Goal: Task Accomplishment & Management: Manage account settings

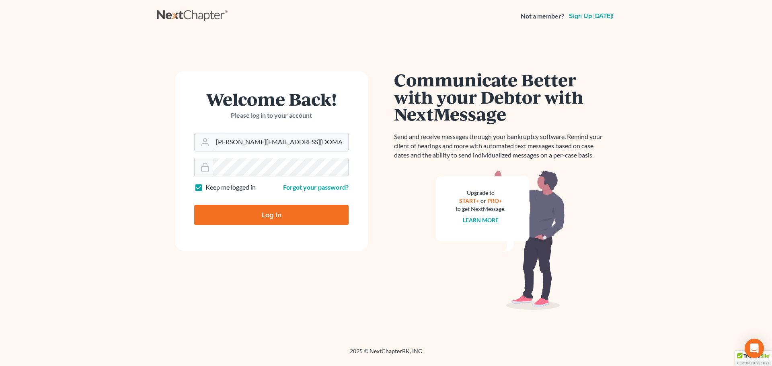
drag, startPoint x: 247, startPoint y: 147, endPoint x: 248, endPoint y: 154, distance: 6.9
click at [247, 147] on input "[PERSON_NAME][EMAIL_ADDRESS][DOMAIN_NAME]" at bounding box center [280, 142] width 135 height 18
type input "[EMAIL_ADDRESS][DOMAIN_NAME]"
click at [270, 224] on input "Log In" at bounding box center [271, 215] width 154 height 20
type input "Thinking..."
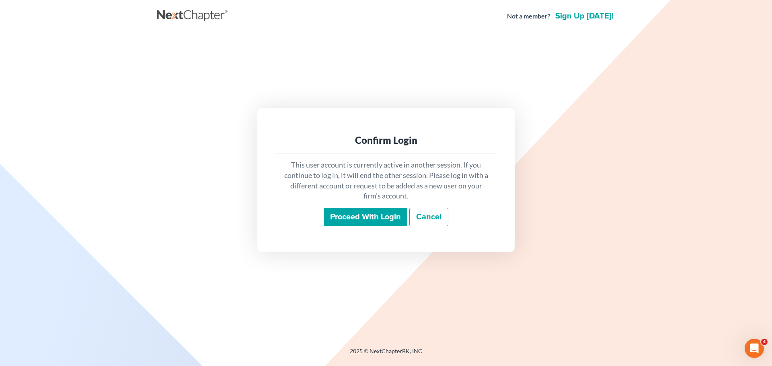
click at [366, 212] on input "Proceed with login" at bounding box center [366, 217] width 84 height 18
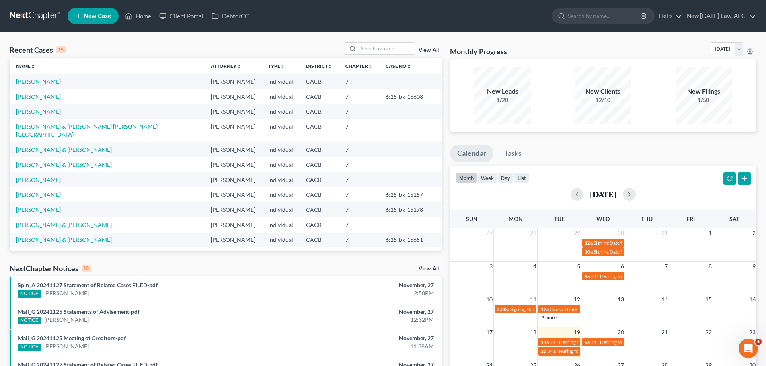
click at [423, 50] on link "View All" at bounding box center [428, 50] width 20 height 6
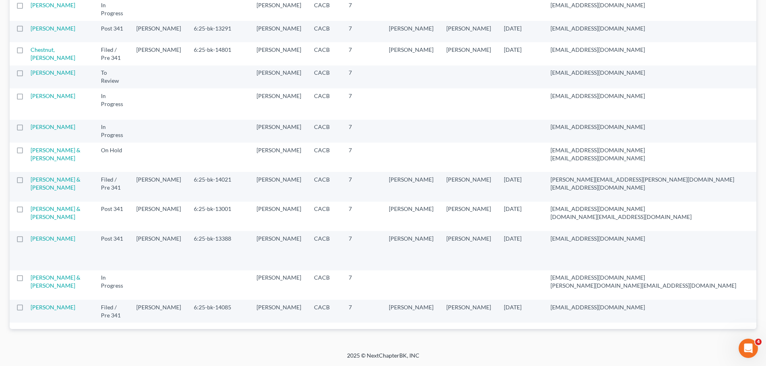
scroll to position [1045, 0]
click at [39, 205] on link "[PERSON_NAME] & [PERSON_NAME]" at bounding box center [56, 212] width 50 height 15
select select "4"
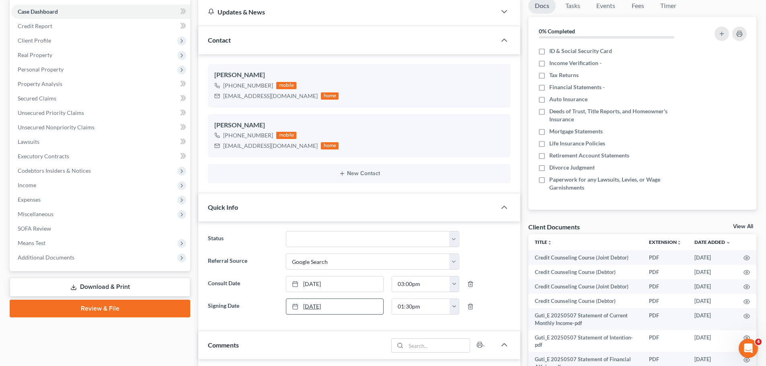
scroll to position [201, 0]
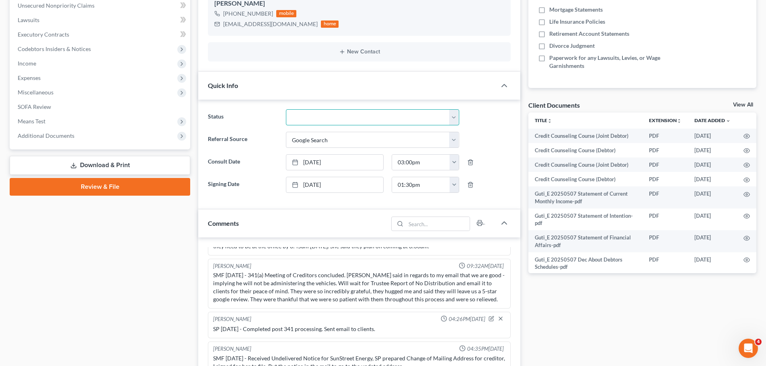
click at [316, 120] on select "Discharged Dismissed Filed / Pre 341 HOLD - Payment Plan Inactive In Progress O…" at bounding box center [372, 117] width 173 height 16
select select "0"
click at [286, 109] on select "Discharged Dismissed Filed / Pre 341 HOLD - Payment Plan Inactive In Progress O…" at bounding box center [372, 117] width 173 height 16
click at [258, 135] on label "Referral Source" at bounding box center [243, 140] width 78 height 16
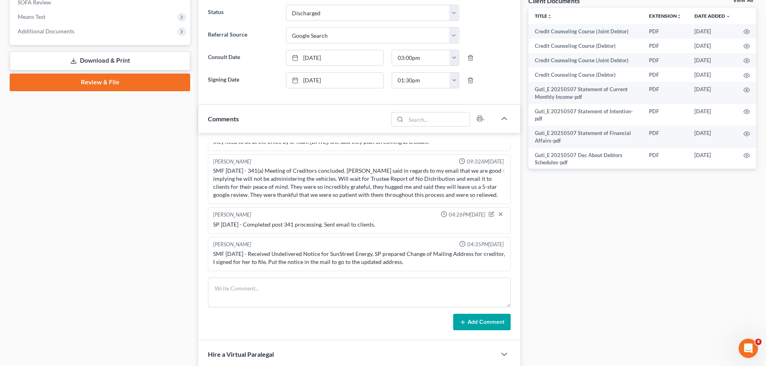
scroll to position [362, 0]
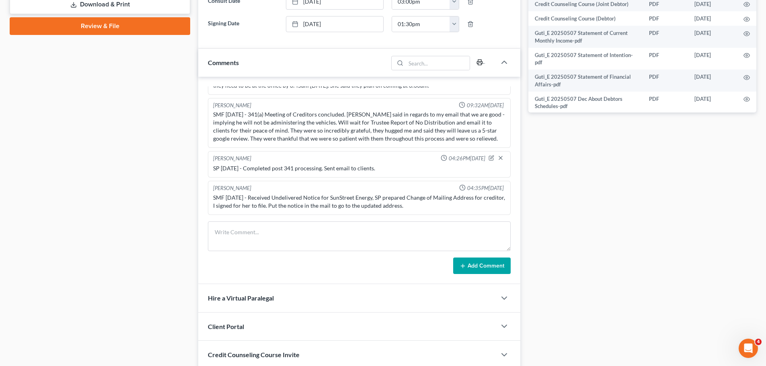
click at [479, 61] on icon "button" at bounding box center [479, 62] width 6 height 6
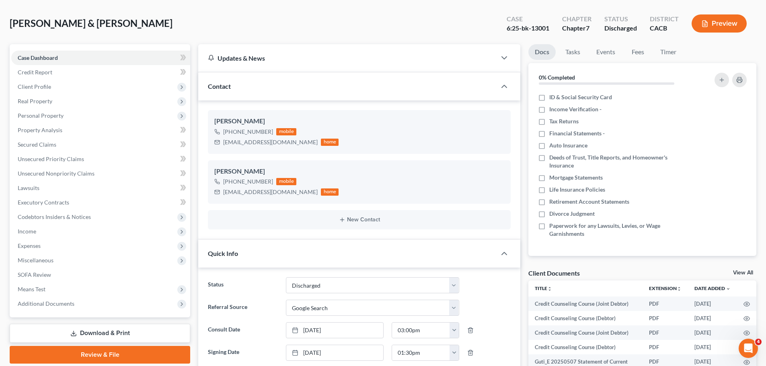
scroll to position [0, 0]
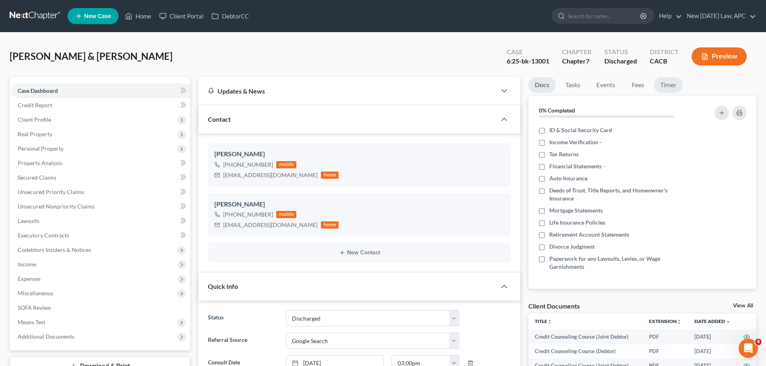
click at [677, 86] on link "Timer" at bounding box center [668, 85] width 29 height 16
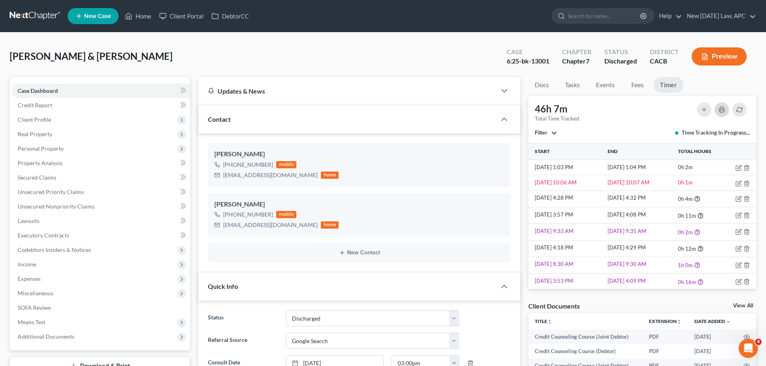
click at [725, 110] on button "button" at bounding box center [721, 110] width 14 height 14
drag, startPoint x: 139, startPoint y: 15, endPoint x: 452, endPoint y: 152, distance: 341.3
click at [139, 15] on link "Home" at bounding box center [138, 16] width 34 height 14
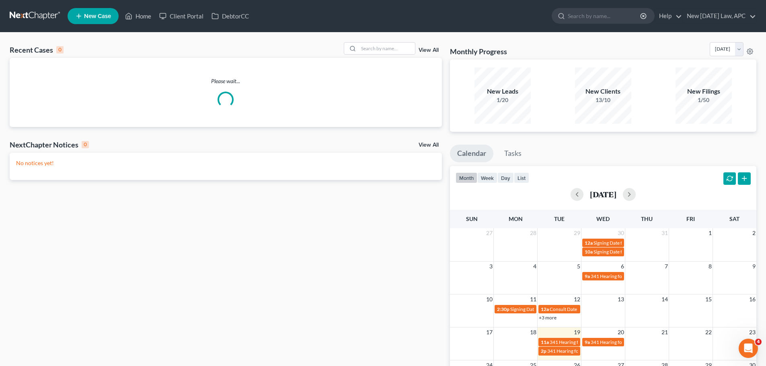
click at [430, 48] on link "View All" at bounding box center [428, 50] width 20 height 6
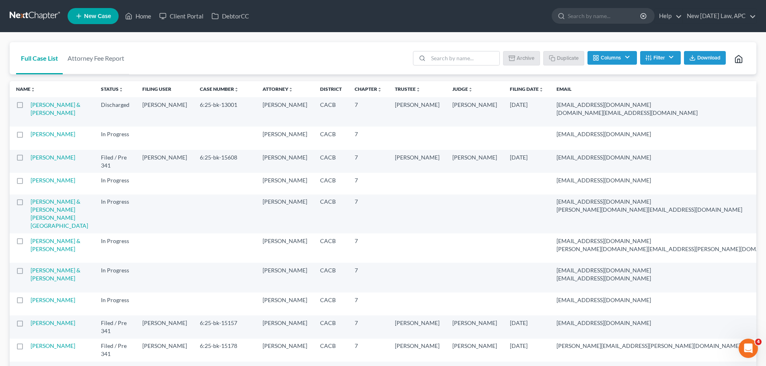
click at [27, 107] on label at bounding box center [27, 107] width 0 height 0
click at [31, 106] on input "checkbox" at bounding box center [33, 103] width 5 height 5
click at [519, 58] on button "Archive" at bounding box center [523, 58] width 36 height 14
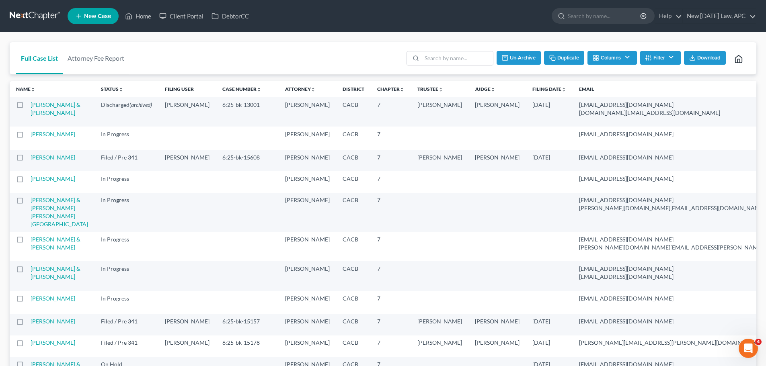
checkbox input "false"
click at [131, 14] on icon at bounding box center [129, 16] width 6 height 6
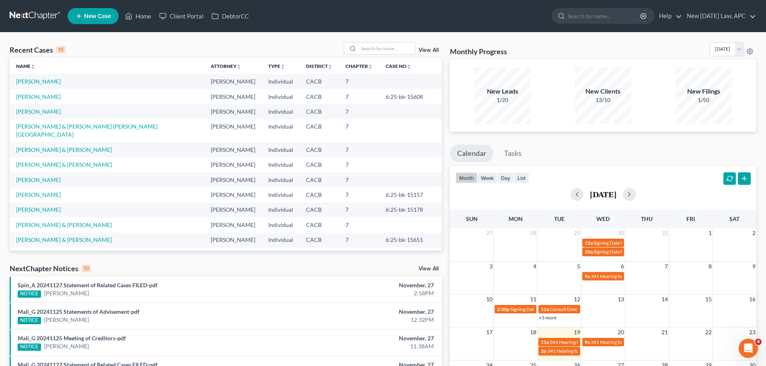
click at [423, 49] on link "View All" at bounding box center [428, 50] width 20 height 6
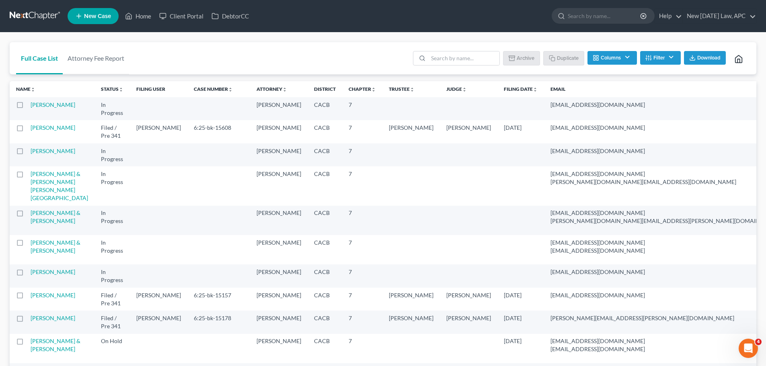
click at [658, 60] on button "Filter" at bounding box center [660, 58] width 41 height 14
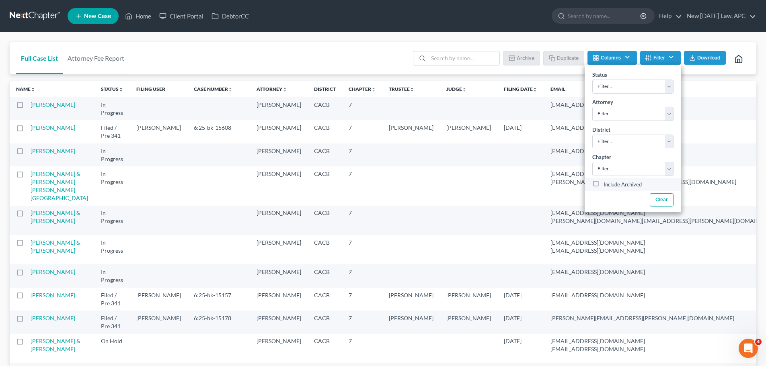
click at [615, 184] on label "Include Archived" at bounding box center [622, 185] width 38 height 10
click at [612, 184] on input "Include Archived" at bounding box center [609, 182] width 5 height 5
checkbox input "true"
click at [319, 62] on div "Full Case List Attorney Fee Report Batch Download Archive Un-archive Duplicate …" at bounding box center [383, 58] width 747 height 33
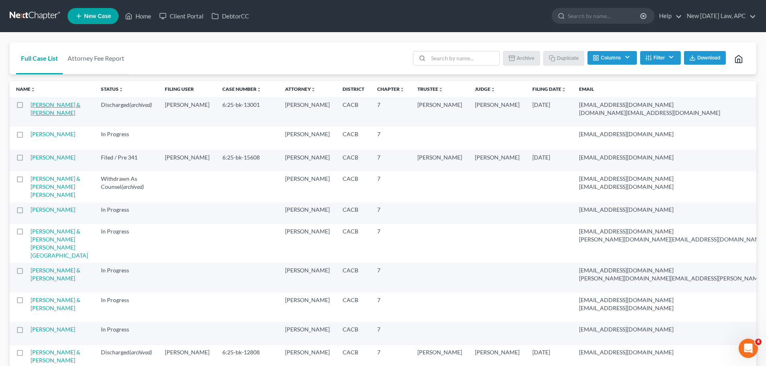
click at [44, 116] on link "[PERSON_NAME] & [PERSON_NAME]" at bounding box center [56, 108] width 50 height 15
select select "4"
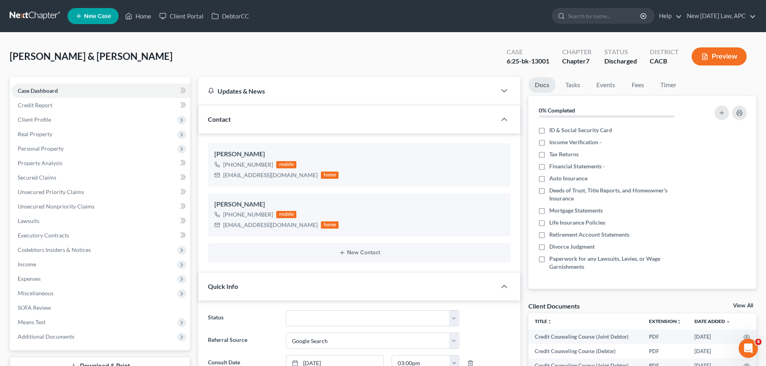
scroll to position [5230, 0]
drag, startPoint x: 548, startPoint y: 60, endPoint x: 504, endPoint y: 64, distance: 44.0
click at [504, 64] on div "Case 6:25-bk-13001" at bounding box center [527, 57] width 55 height 24
copy div "6:25-bk-13001"
drag, startPoint x: 41, startPoint y: 121, endPoint x: 53, endPoint y: 130, distance: 15.0
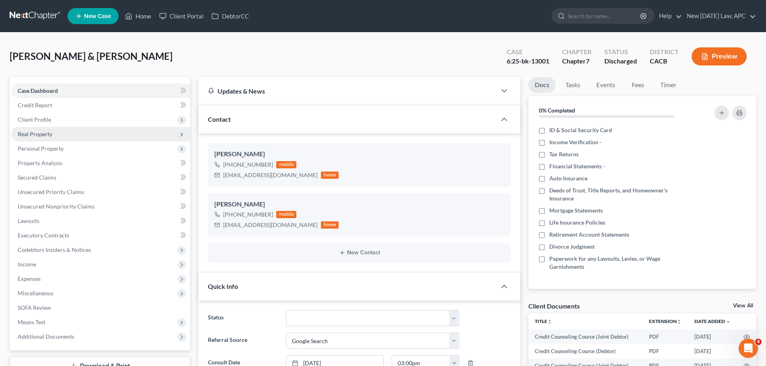
click at [41, 121] on span "Client Profile" at bounding box center [34, 119] width 33 height 7
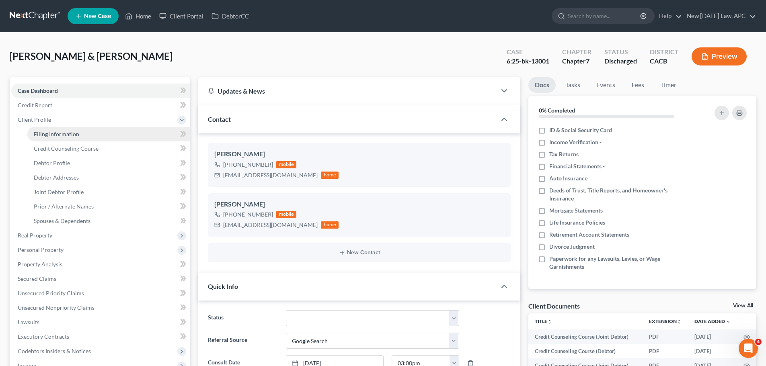
click at [54, 131] on span "Filing Information" at bounding box center [56, 134] width 45 height 7
select select "1"
select select "0"
select select "7"
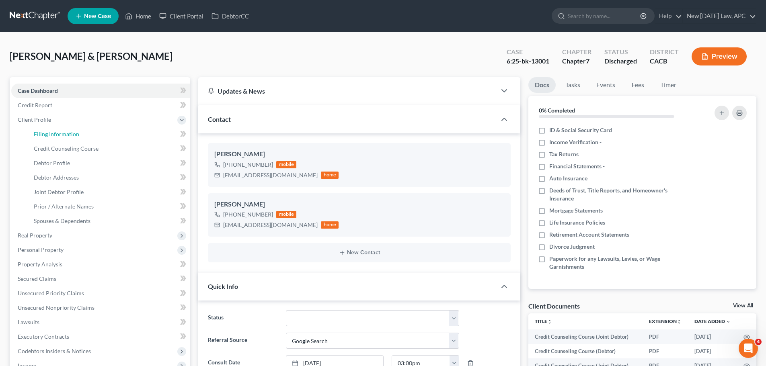
select select "1"
select select "4"
select select "1"
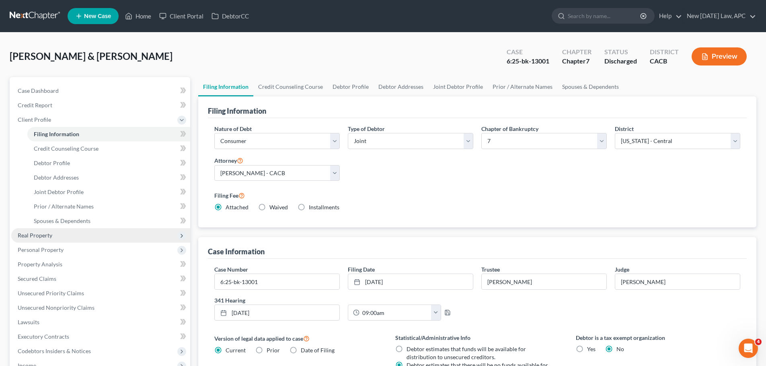
click at [49, 233] on span "Real Property" at bounding box center [35, 235] width 35 height 7
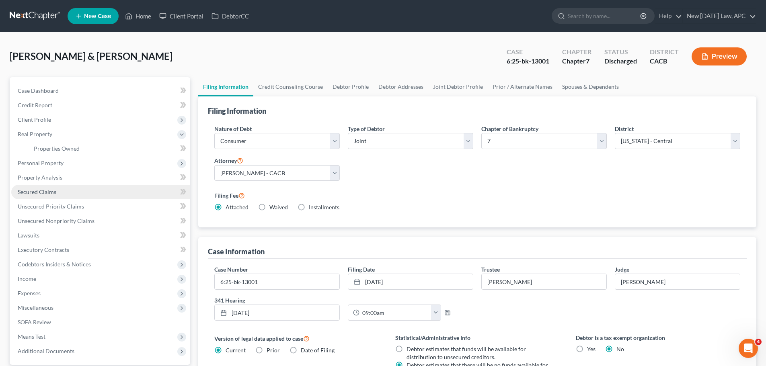
click at [56, 195] on link "Secured Claims" at bounding box center [100, 192] width 179 height 14
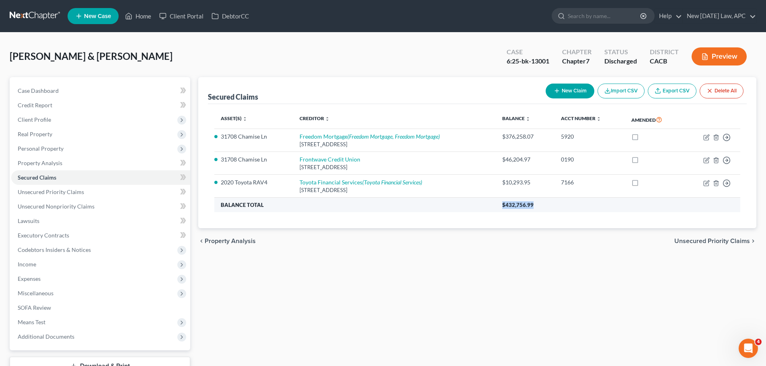
drag, startPoint x: 537, startPoint y: 203, endPoint x: 498, endPoint y: 203, distance: 38.6
click at [498, 203] on th "$432,756.99" at bounding box center [618, 205] width 244 height 14
copy span "$432,756.99"
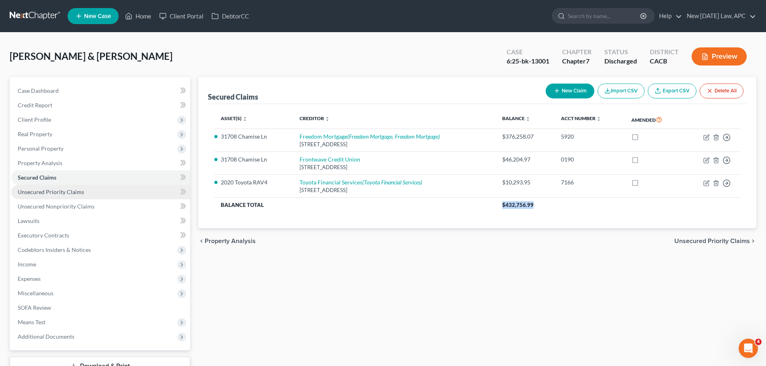
click at [83, 195] on link "Unsecured Priority Claims" at bounding box center [100, 192] width 179 height 14
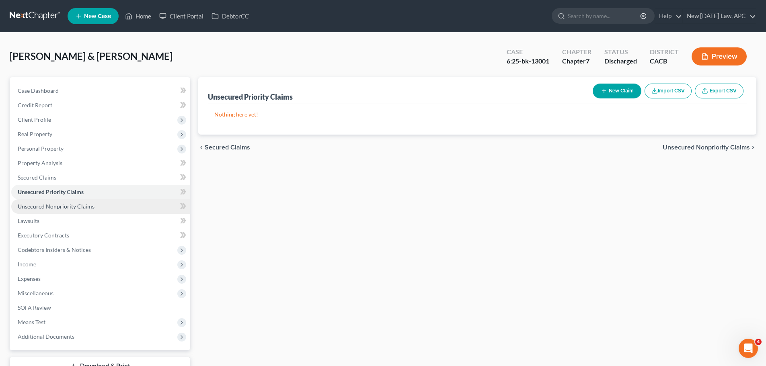
click at [83, 205] on span "Unsecured Nonpriority Claims" at bounding box center [56, 206] width 77 height 7
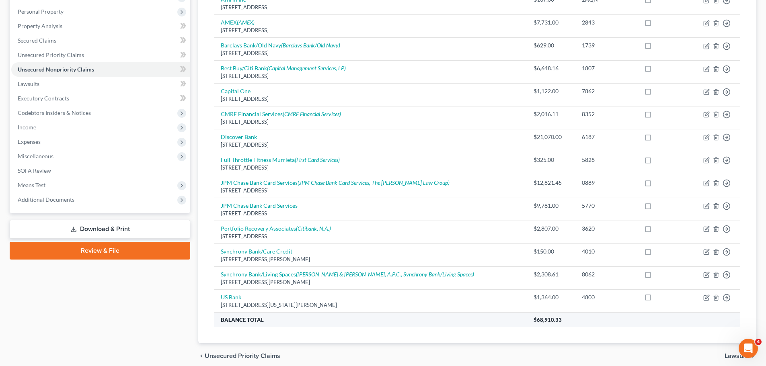
scroll to position [170, 0]
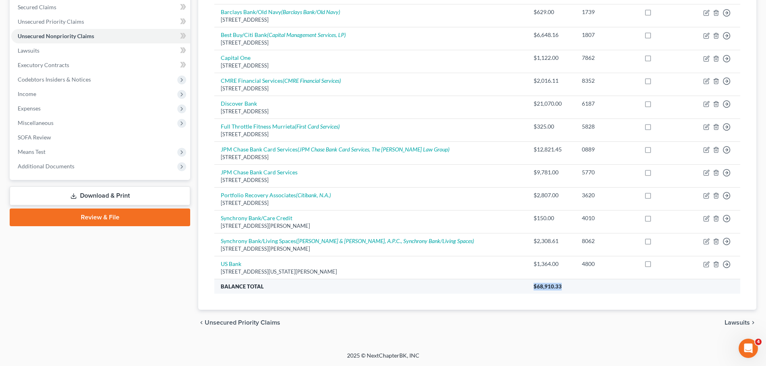
drag, startPoint x: 534, startPoint y: 284, endPoint x: 498, endPoint y: 284, distance: 35.8
click at [498, 284] on tr "Balance Total $68,910.33" at bounding box center [477, 286] width 526 height 14
copy tr "$68,910.33"
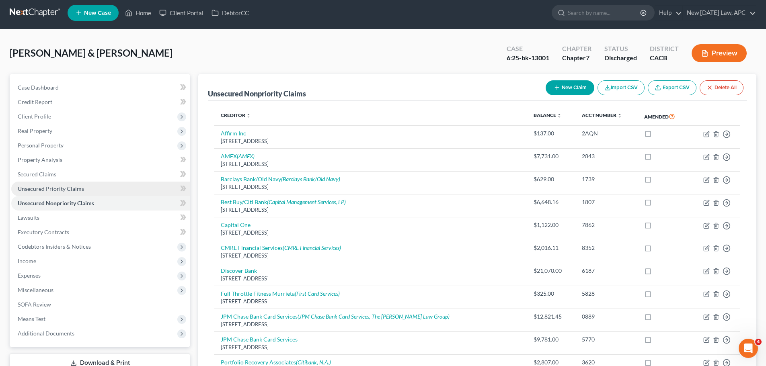
scroll to position [0, 0]
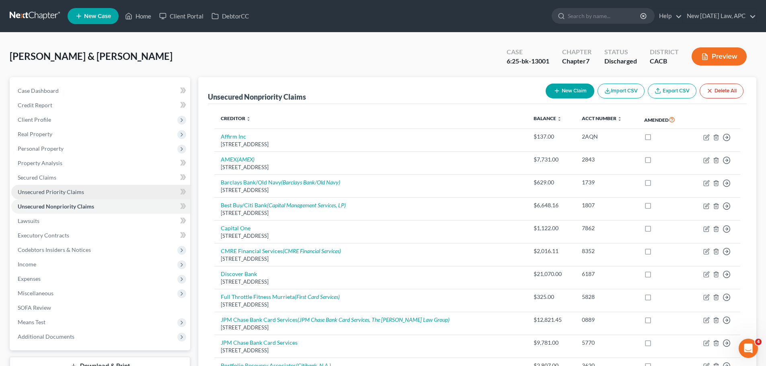
click at [68, 186] on link "Unsecured Priority Claims" at bounding box center [100, 192] width 179 height 14
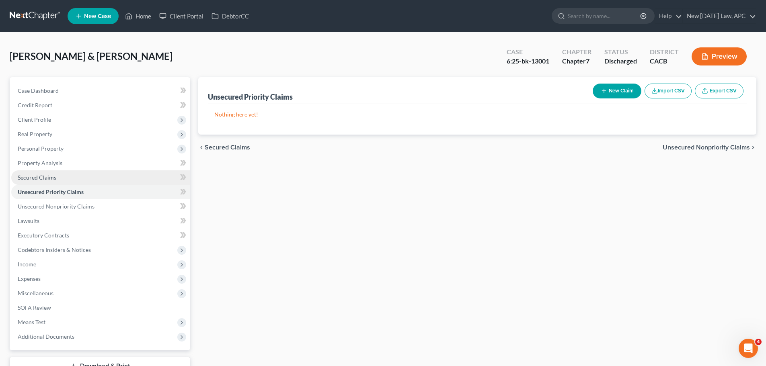
click at [49, 183] on link "Secured Claims" at bounding box center [100, 177] width 179 height 14
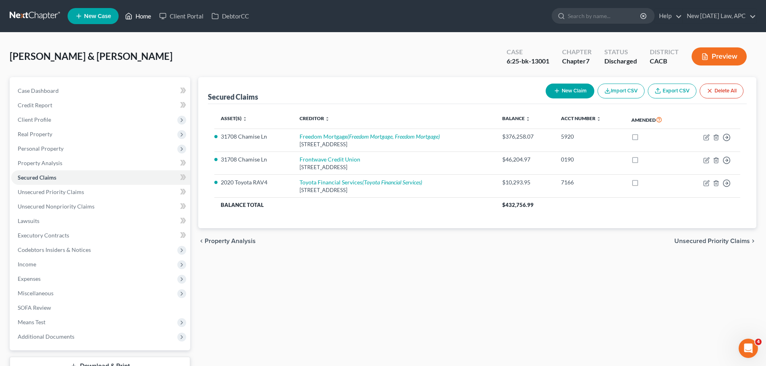
click at [141, 16] on link "Home" at bounding box center [138, 16] width 34 height 14
